Goal: Information Seeking & Learning: Learn about a topic

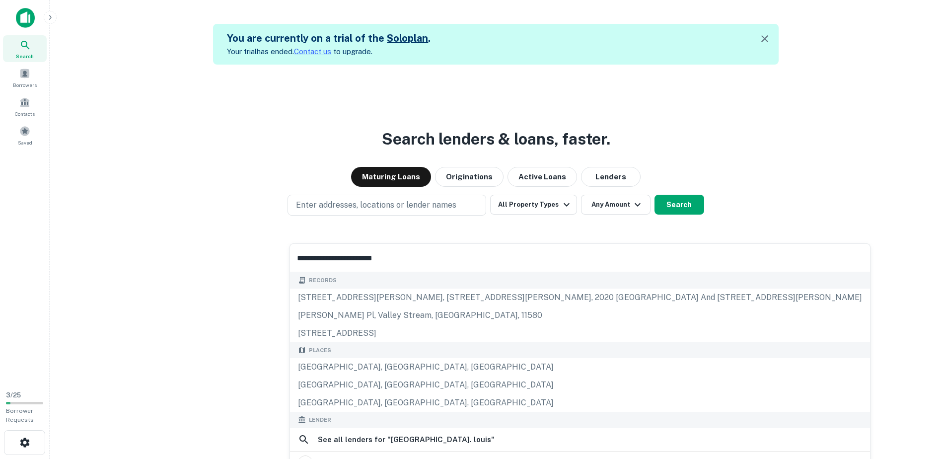
type input "**********"
drag, startPoint x: 413, startPoint y: 250, endPoint x: 264, endPoint y: 250, distance: 148.9
click at [264, 250] on body "**********" at bounding box center [471, 229] width 942 height 459
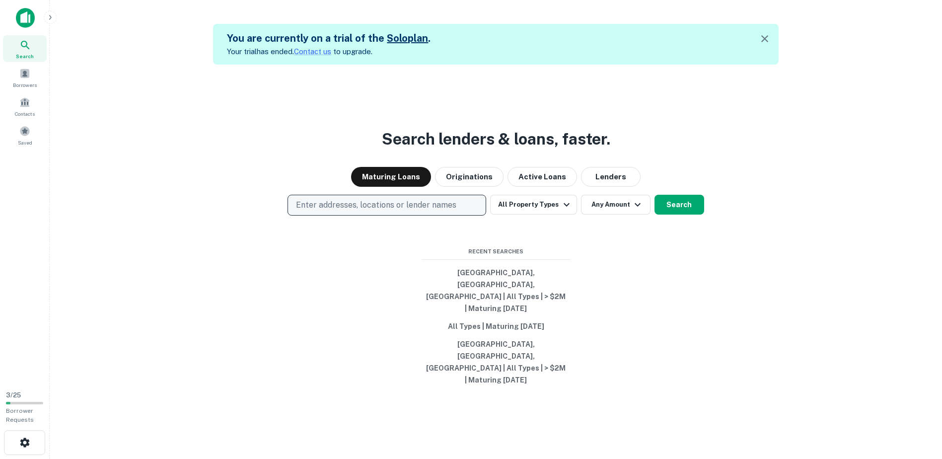
click at [404, 211] on p "Enter addresses, locations or lender names" at bounding box center [376, 205] width 160 height 12
type input "*"
type input "**********"
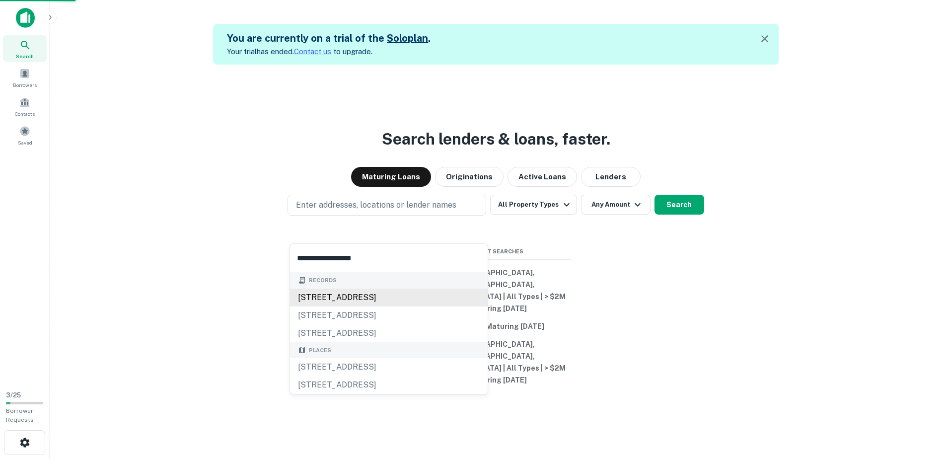
click at [392, 291] on div "[STREET_ADDRESS]" at bounding box center [389, 297] width 198 height 18
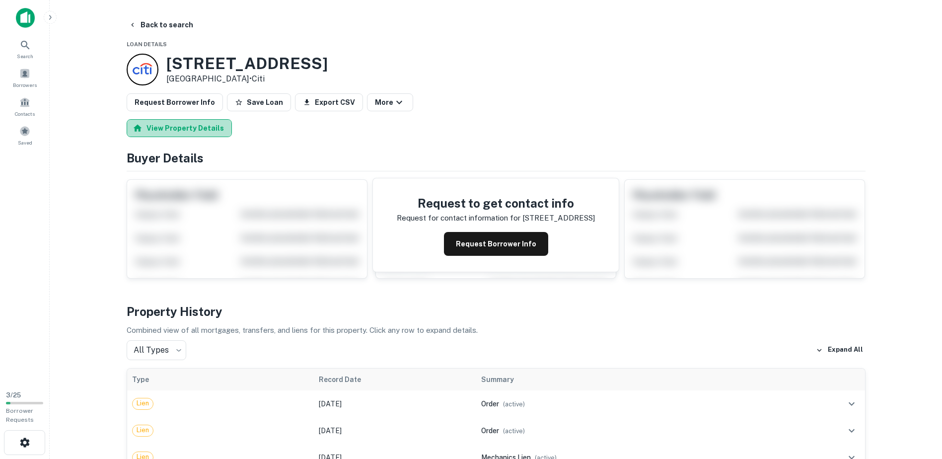
click at [202, 127] on button "View Property Details" at bounding box center [179, 128] width 105 height 18
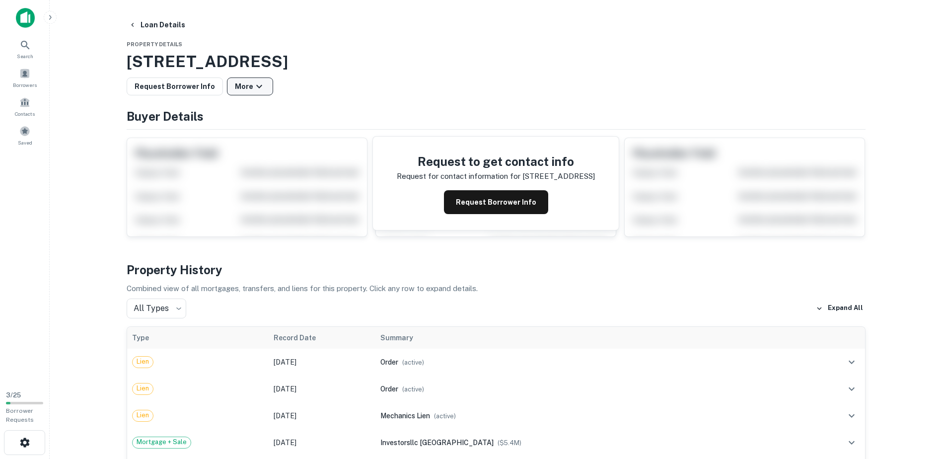
click at [236, 81] on button "More" at bounding box center [250, 86] width 46 height 18
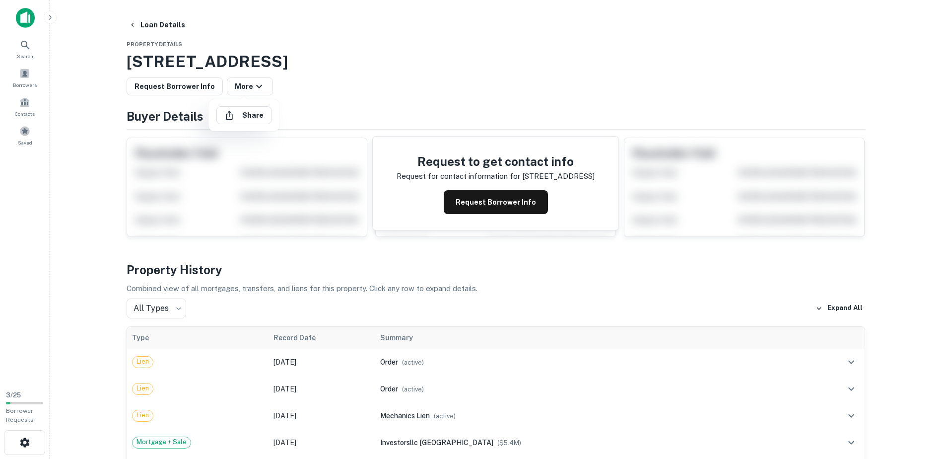
click at [390, 84] on div at bounding box center [474, 229] width 949 height 459
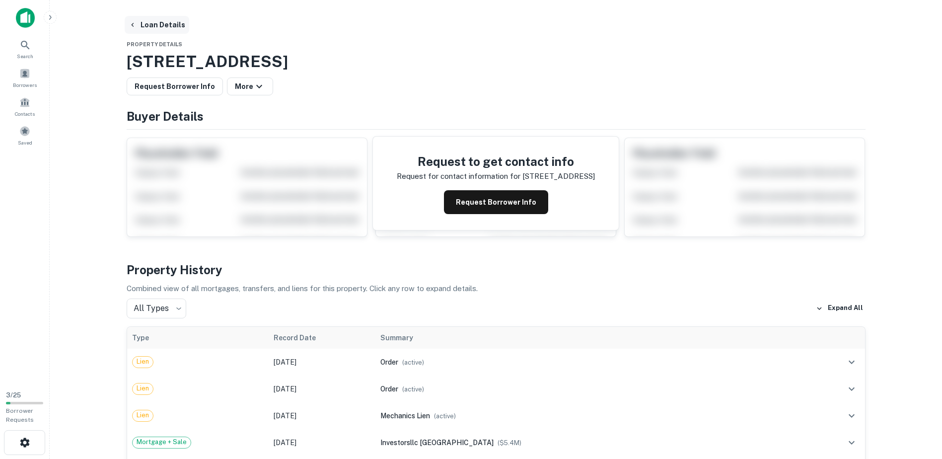
click at [149, 26] on button "Loan Details" at bounding box center [157, 25] width 65 height 18
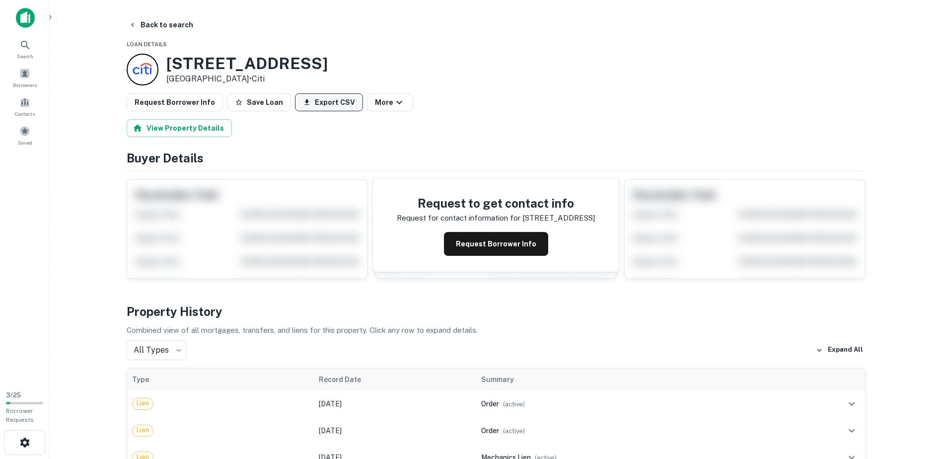
click at [318, 106] on button "Export CSV" at bounding box center [329, 102] width 68 height 18
click at [146, 29] on button "Back to search" at bounding box center [161, 25] width 72 height 18
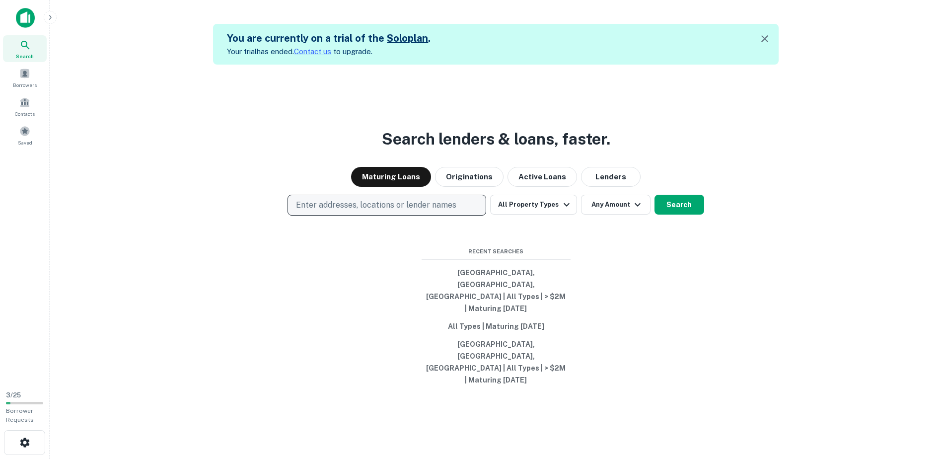
click at [386, 211] on p "Enter addresses, locations or lender names" at bounding box center [376, 205] width 160 height 12
type input "**********"
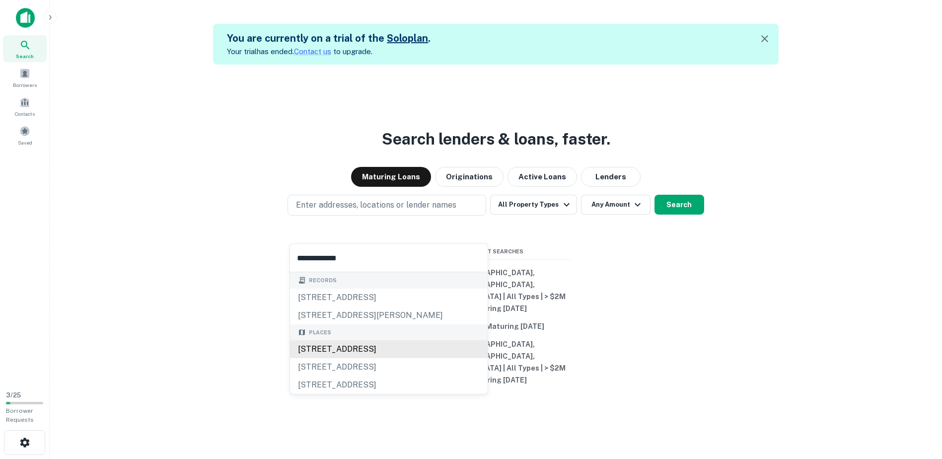
click at [384, 351] on div "[STREET_ADDRESS]" at bounding box center [389, 349] width 198 height 18
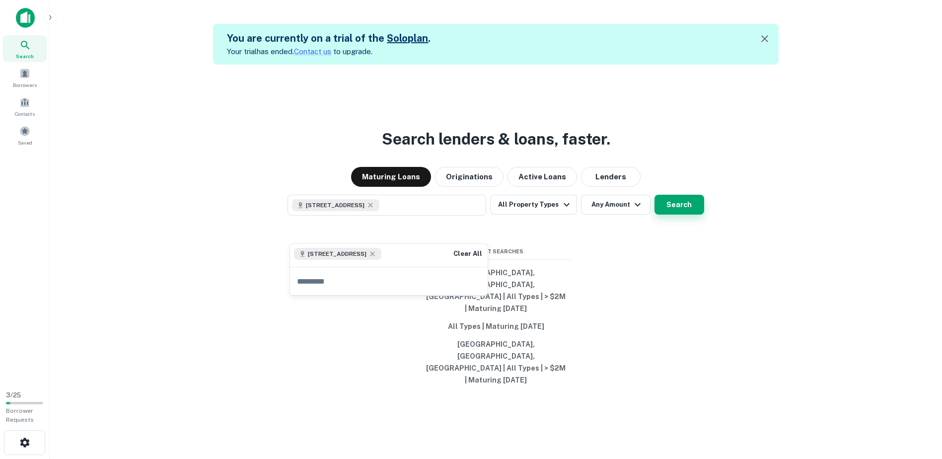
click at [673, 214] on button "Search" at bounding box center [679, 205] width 50 height 20
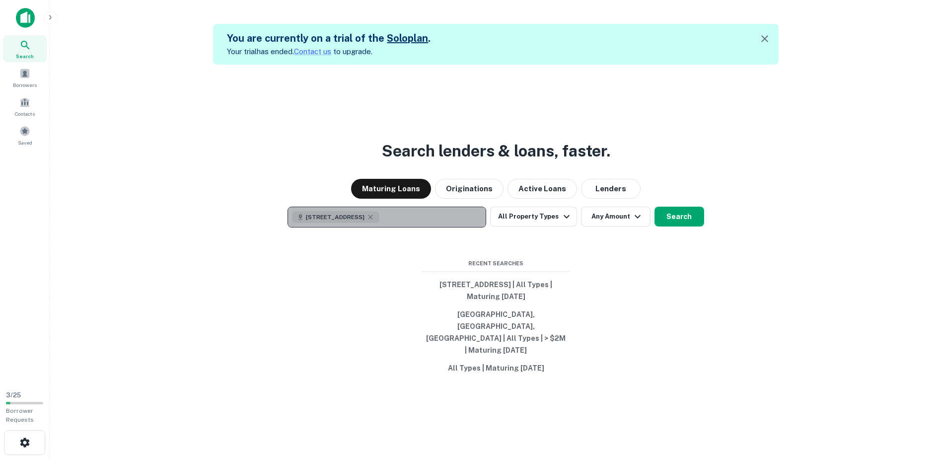
click at [420, 225] on button "[STREET_ADDRESS]" at bounding box center [386, 217] width 199 height 21
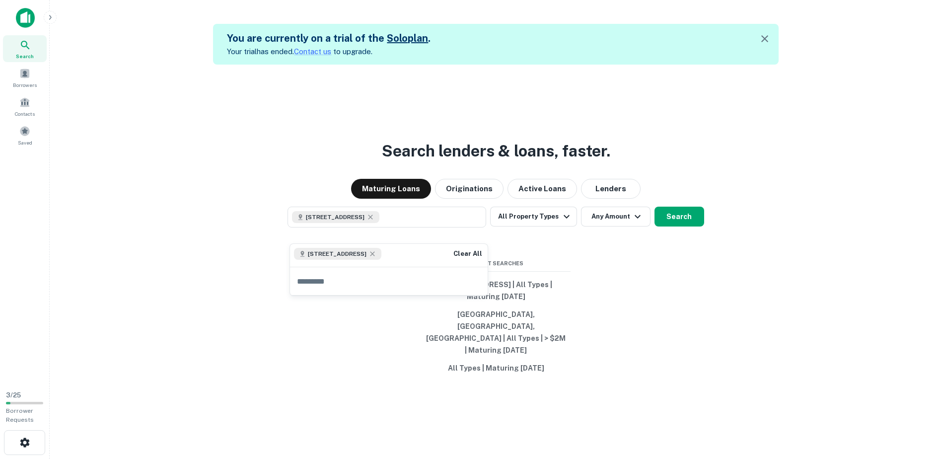
click at [424, 258] on div "[STREET_ADDRESS] Clear All" at bounding box center [389, 255] width 198 height 23
click at [365, 254] on span "[STREET_ADDRESS]" at bounding box center [337, 253] width 59 height 9
click at [353, 285] on input "text" at bounding box center [389, 281] width 198 height 28
click at [376, 254] on icon at bounding box center [372, 254] width 8 height 8
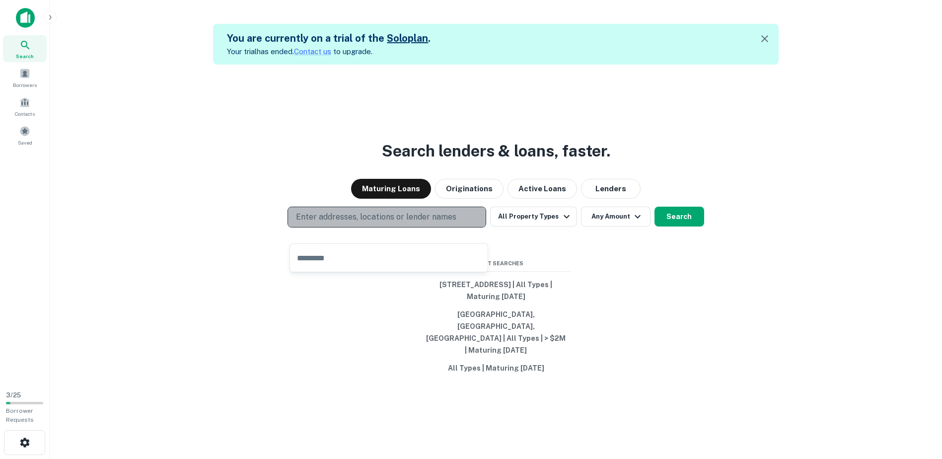
click at [385, 223] on p "Enter addresses, locations or lender names" at bounding box center [376, 217] width 160 height 12
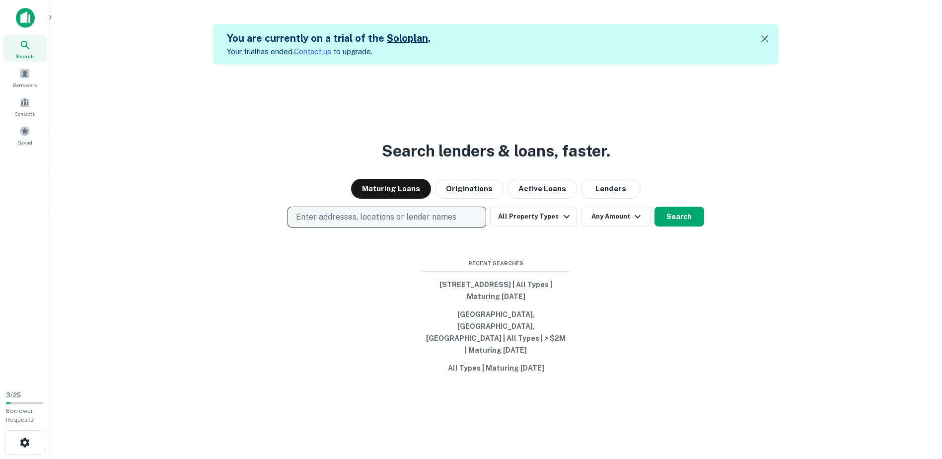
click at [385, 223] on p "Enter addresses, locations or lender names" at bounding box center [376, 217] width 160 height 12
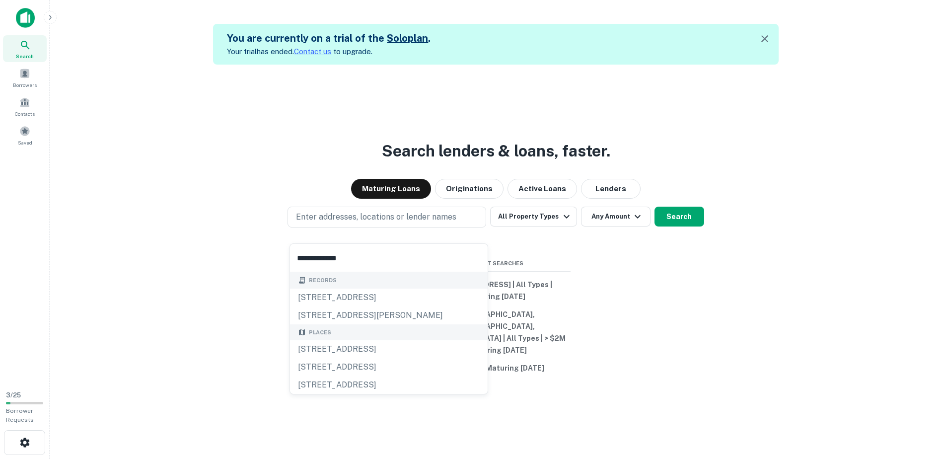
type input "**********"
click at [639, 387] on div "Search lenders & loans, faster. Maturing Loans Originations Active Loans Lender…" at bounding box center [496, 294] width 876 height 459
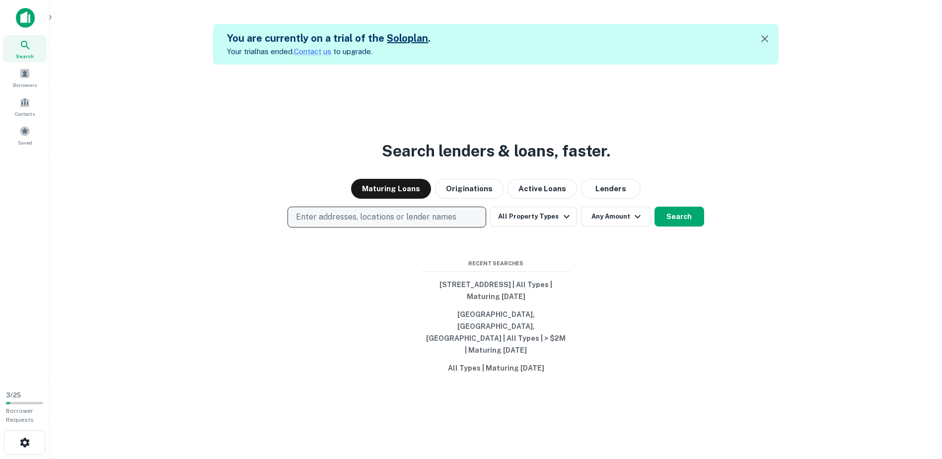
click at [385, 222] on p "Enter addresses, locations or lender names" at bounding box center [376, 217] width 160 height 12
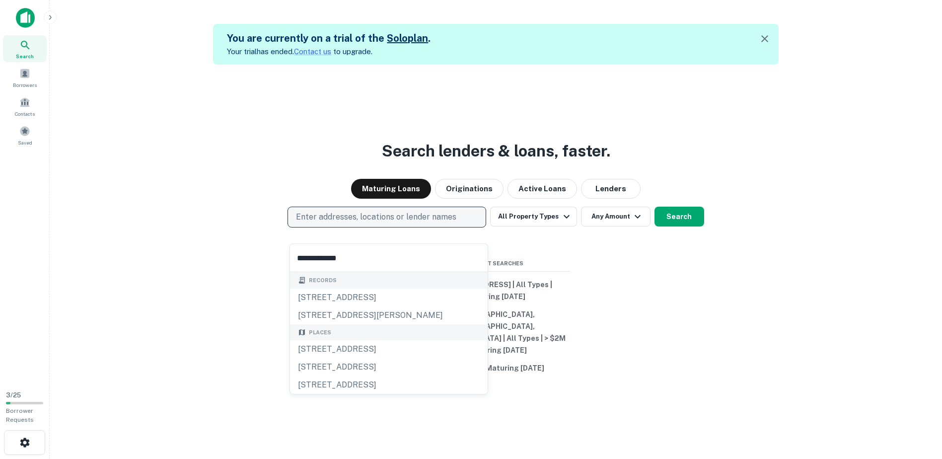
click at [395, 223] on p "Enter addresses, locations or lender names" at bounding box center [376, 217] width 160 height 12
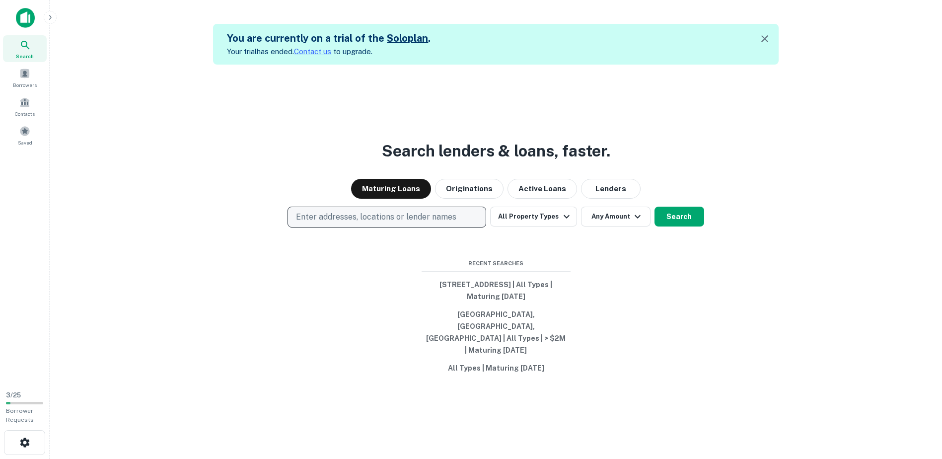
click at [395, 223] on p "Enter addresses, locations or lender names" at bounding box center [376, 217] width 160 height 12
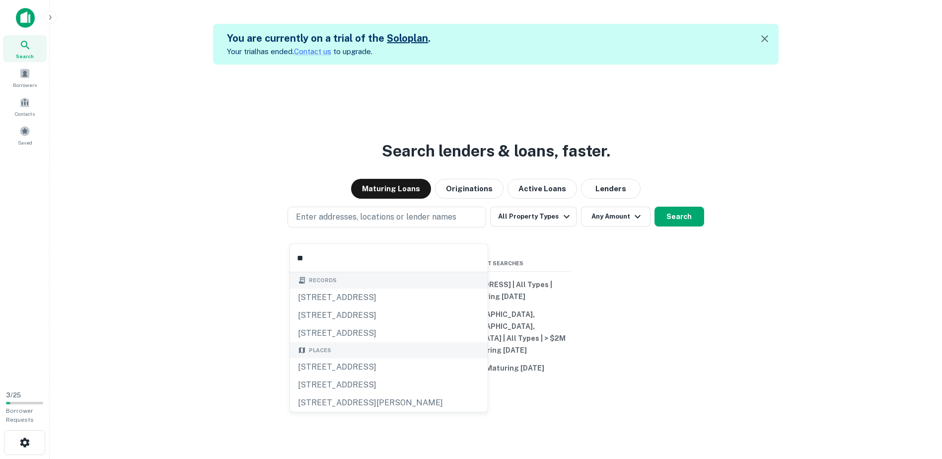
type input "*"
type input "**********"
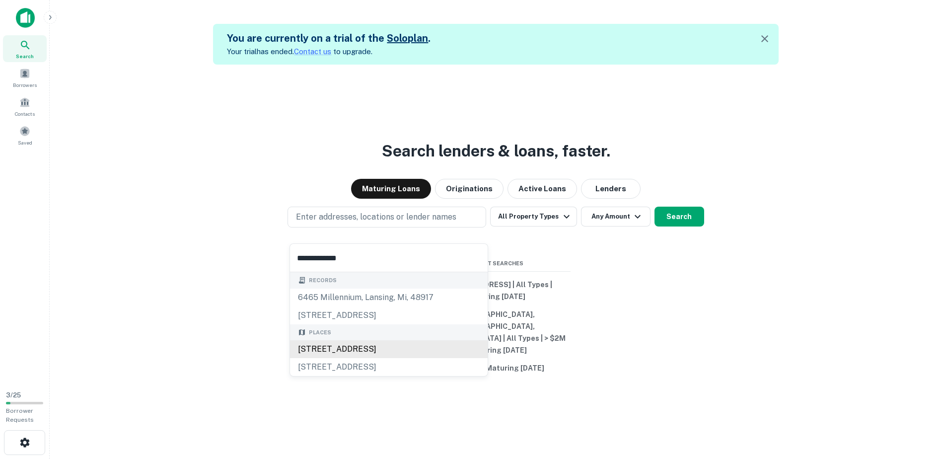
click at [362, 351] on div "[STREET_ADDRESS]" at bounding box center [389, 349] width 198 height 18
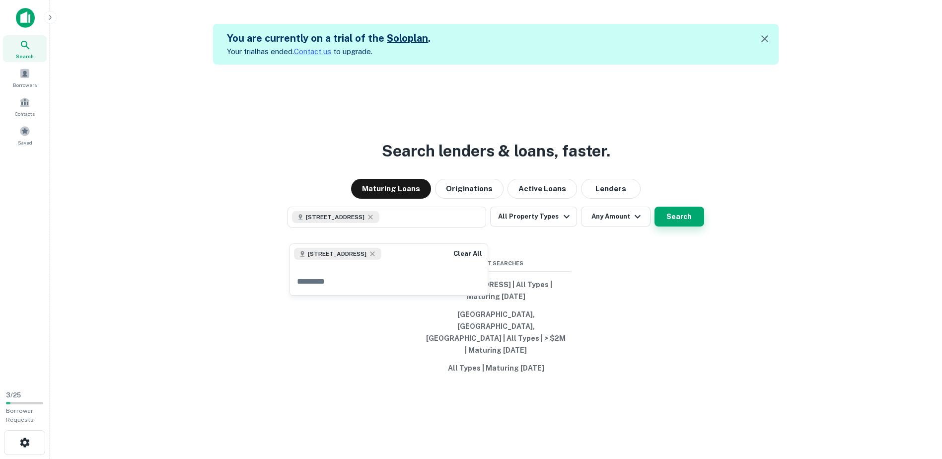
click at [674, 226] on button "Search" at bounding box center [679, 217] width 50 height 20
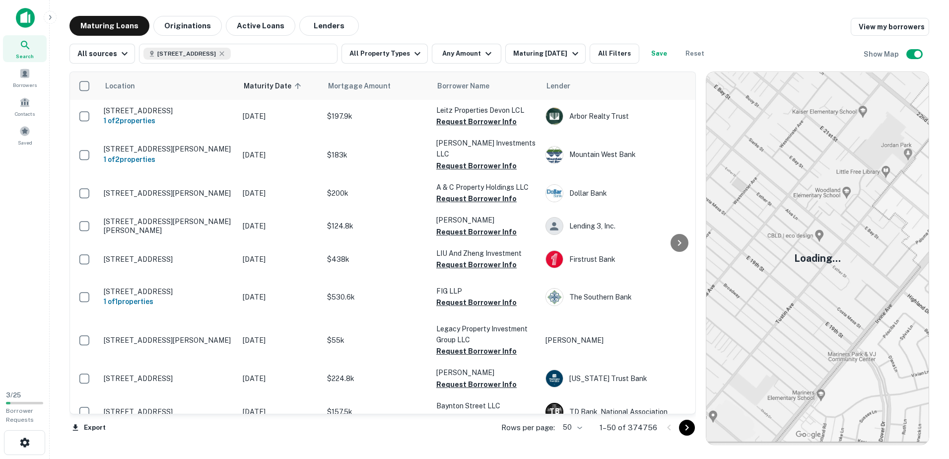
click at [21, 15] on img at bounding box center [25, 18] width 19 height 20
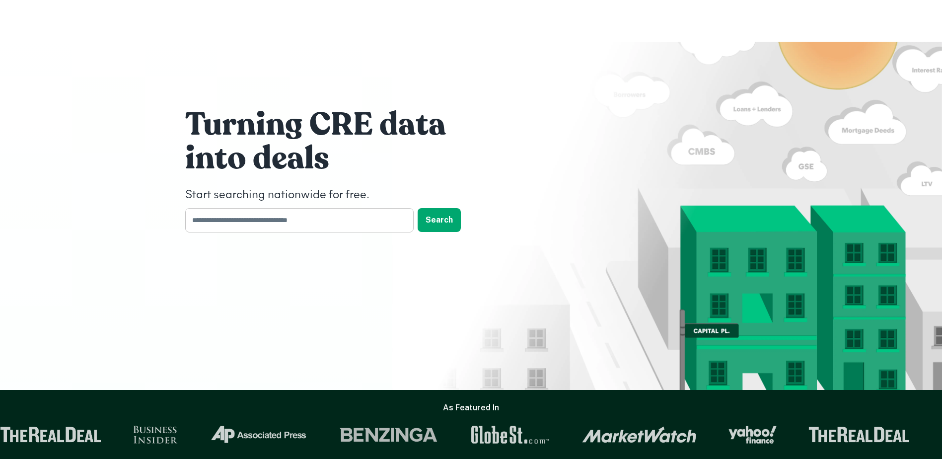
click at [296, 224] on input "text" at bounding box center [295, 220] width 221 height 24
type input "**********"
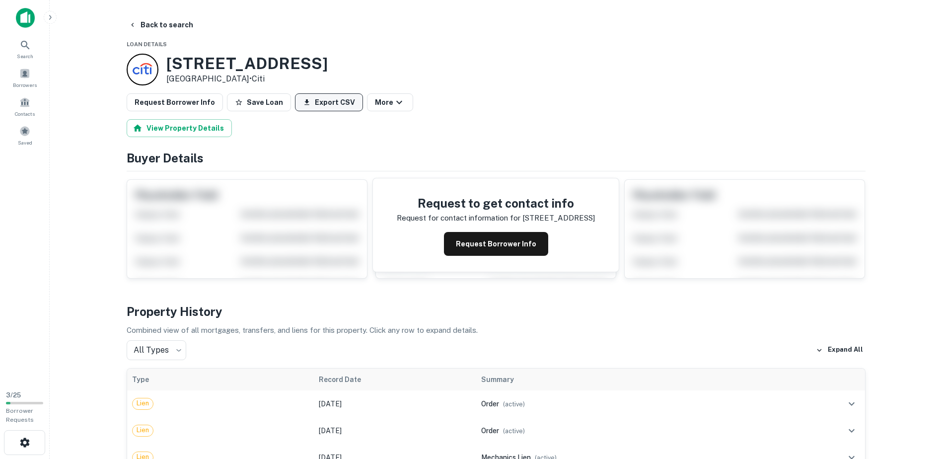
click at [304, 100] on button "Export CSV" at bounding box center [329, 102] width 68 height 18
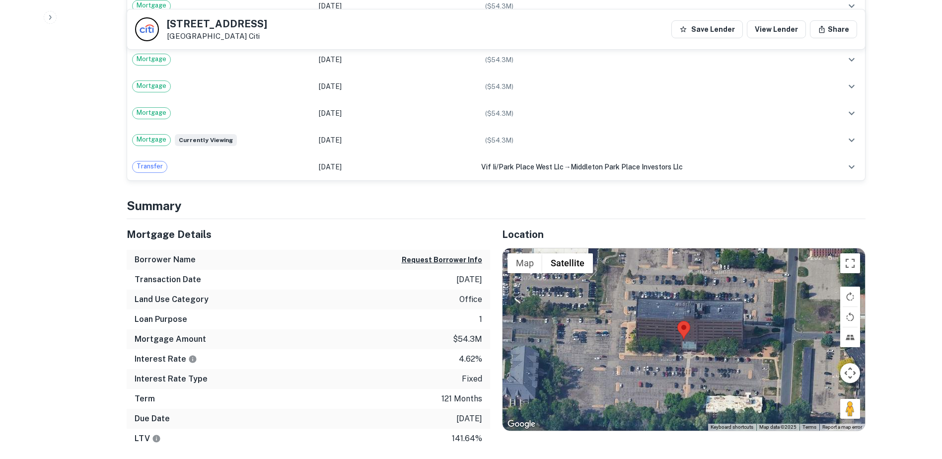
scroll to position [525, 0]
click at [391, 220] on div "Mortgage Details" at bounding box center [308, 234] width 363 height 31
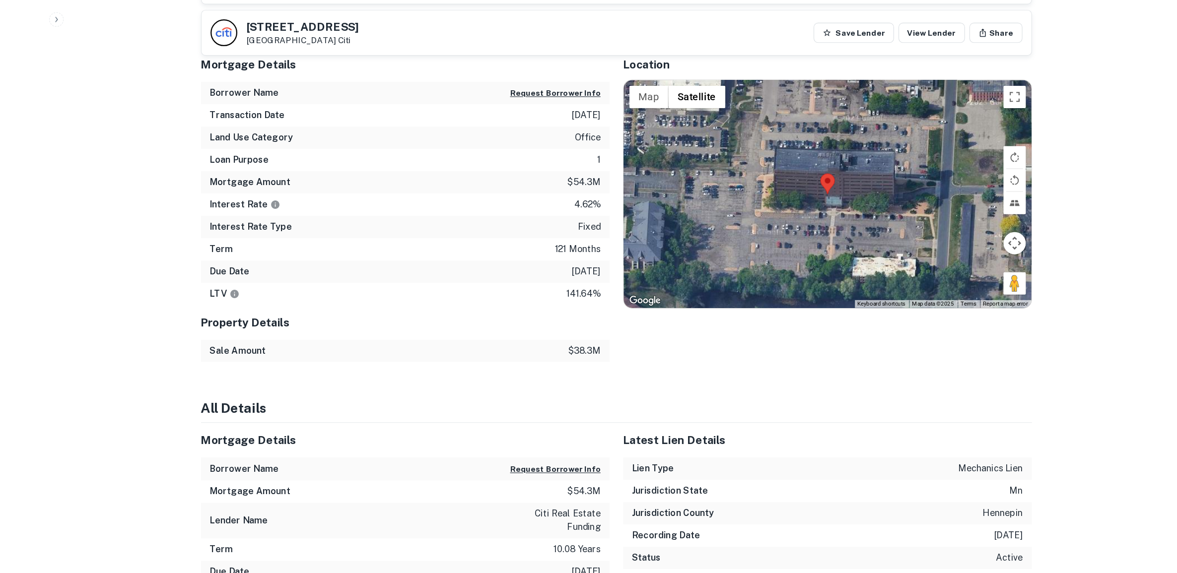
scroll to position [703, 0]
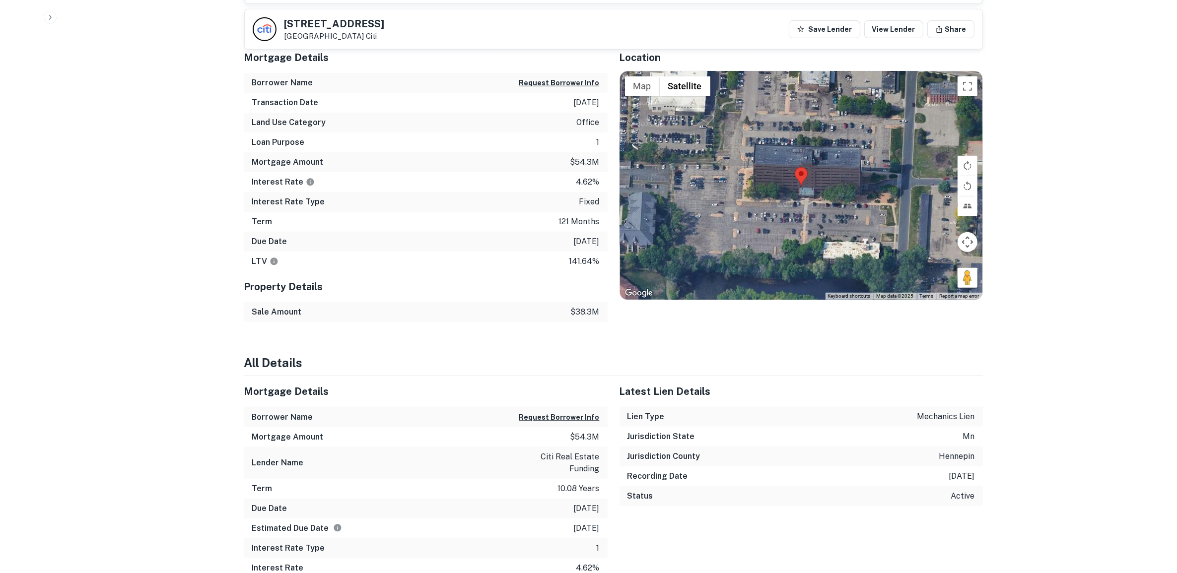
drag, startPoint x: 949, startPoint y: 3, endPoint x: 1006, endPoint y: 468, distance: 468.3
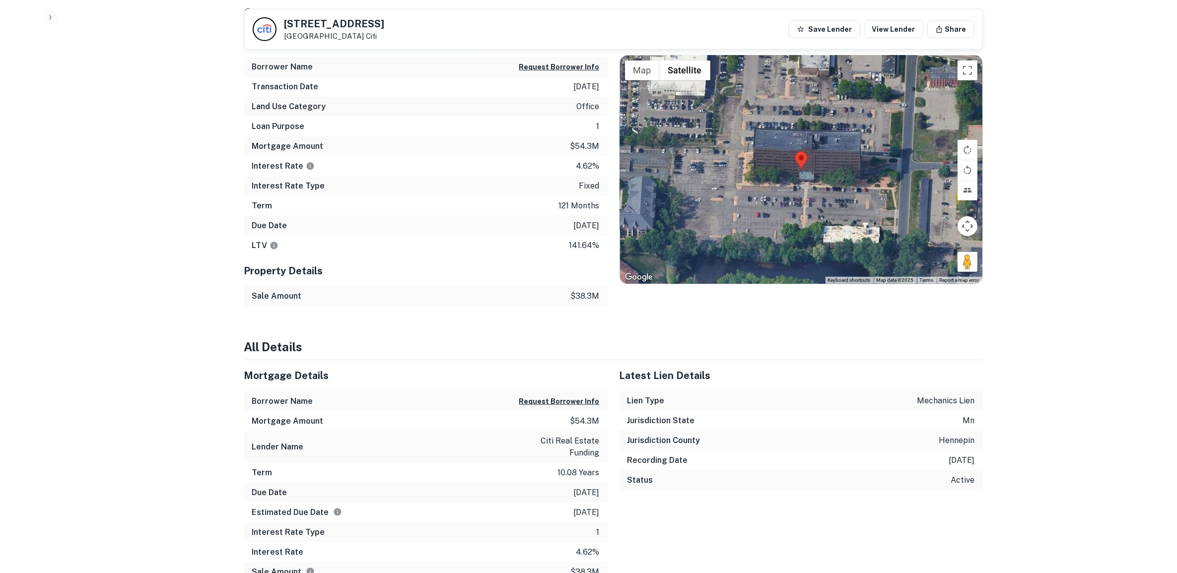
scroll to position [718, 0]
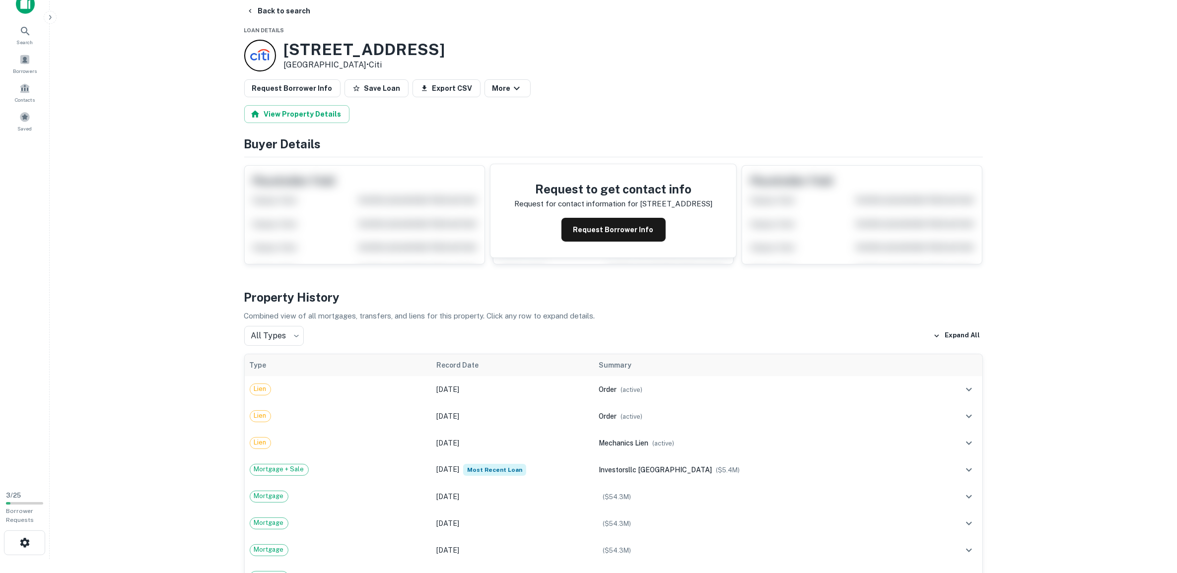
scroll to position [15, 0]
